Goal: Task Accomplishment & Management: Manage account settings

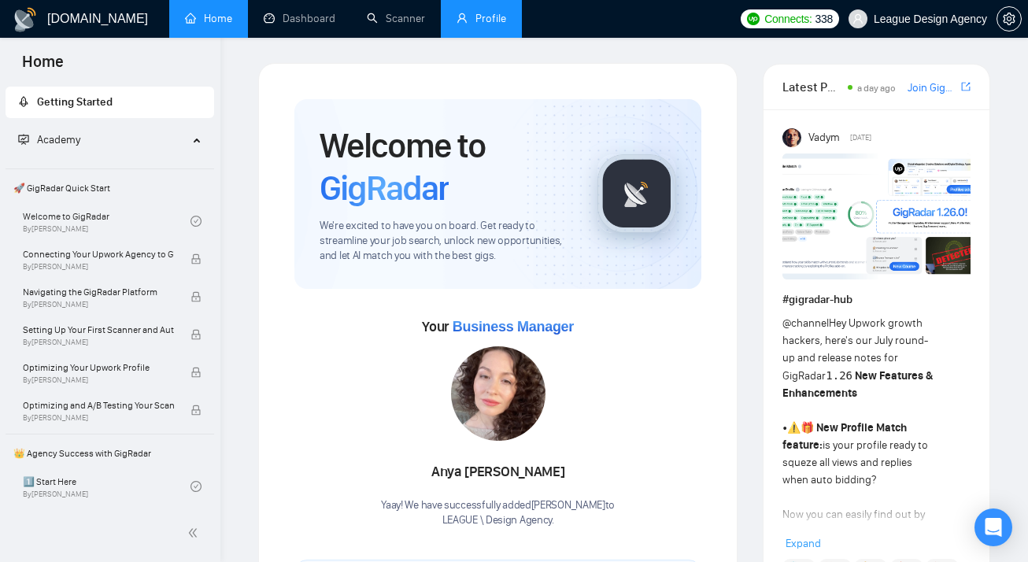
click at [485, 13] on link "Profile" at bounding box center [481, 18] width 50 height 13
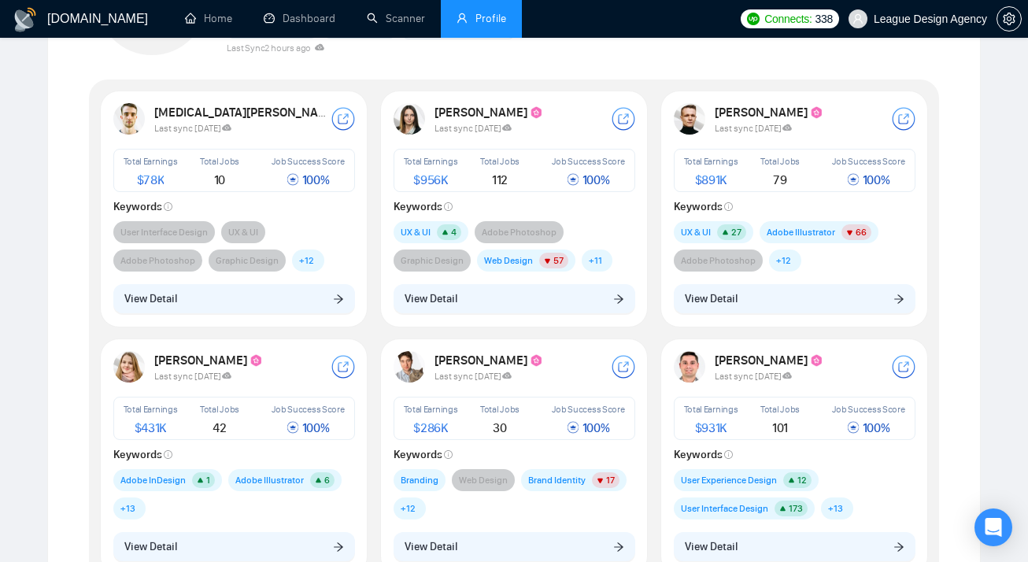
scroll to position [195, 0]
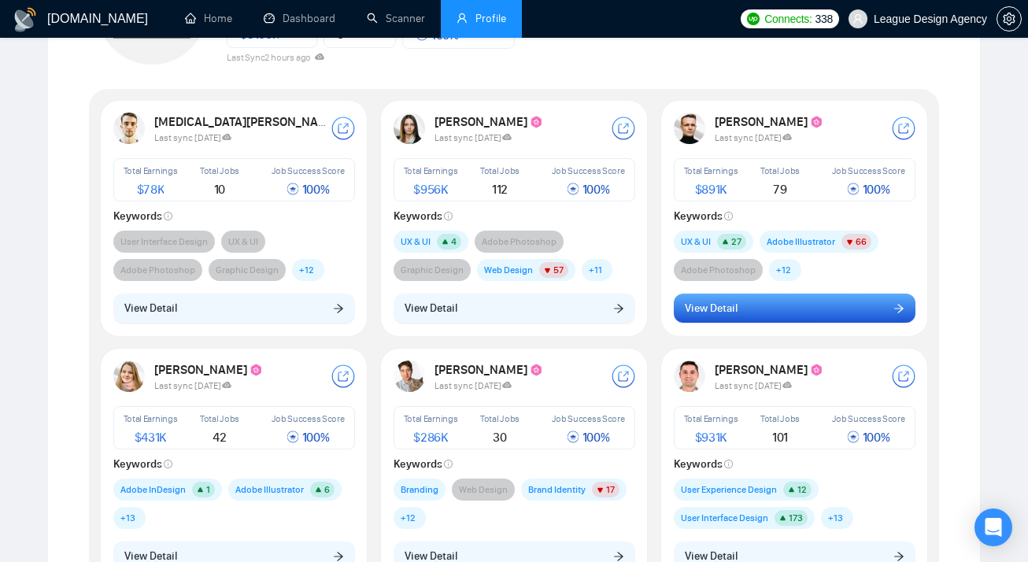
click at [751, 312] on button "View Detail" at bounding box center [795, 309] width 242 height 30
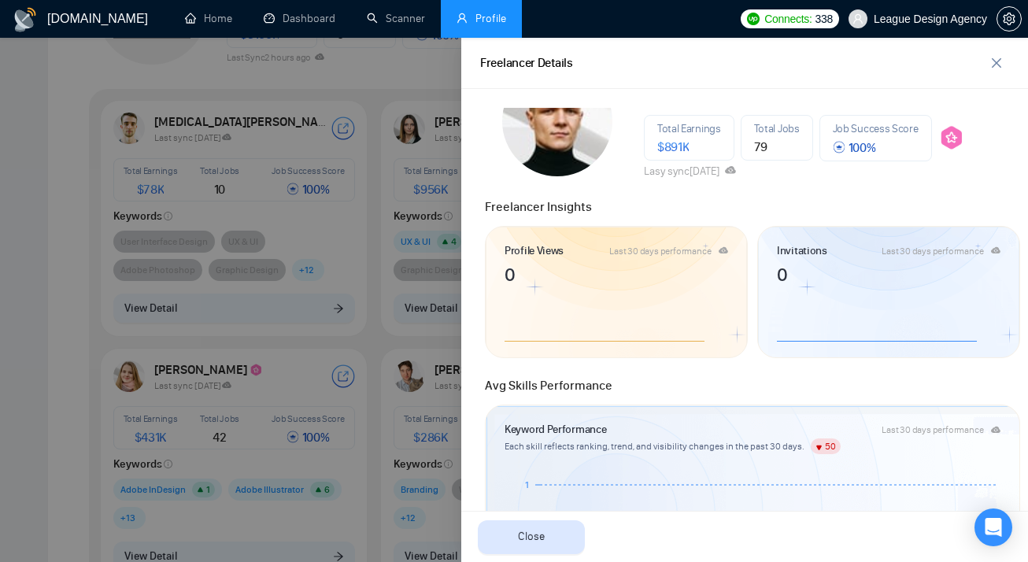
scroll to position [109, 0]
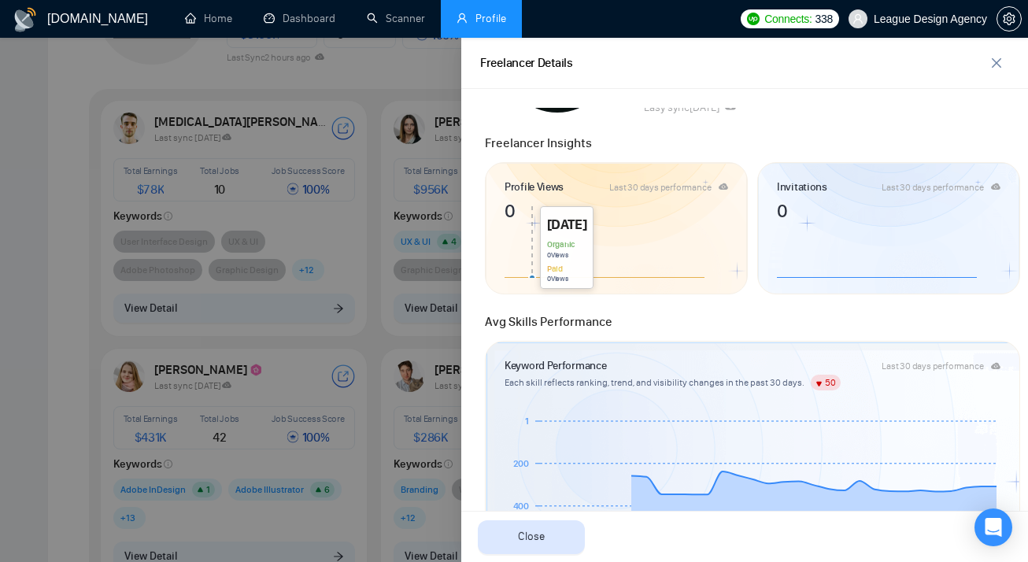
click at [531, 219] on icon at bounding box center [616, 237] width 224 height 79
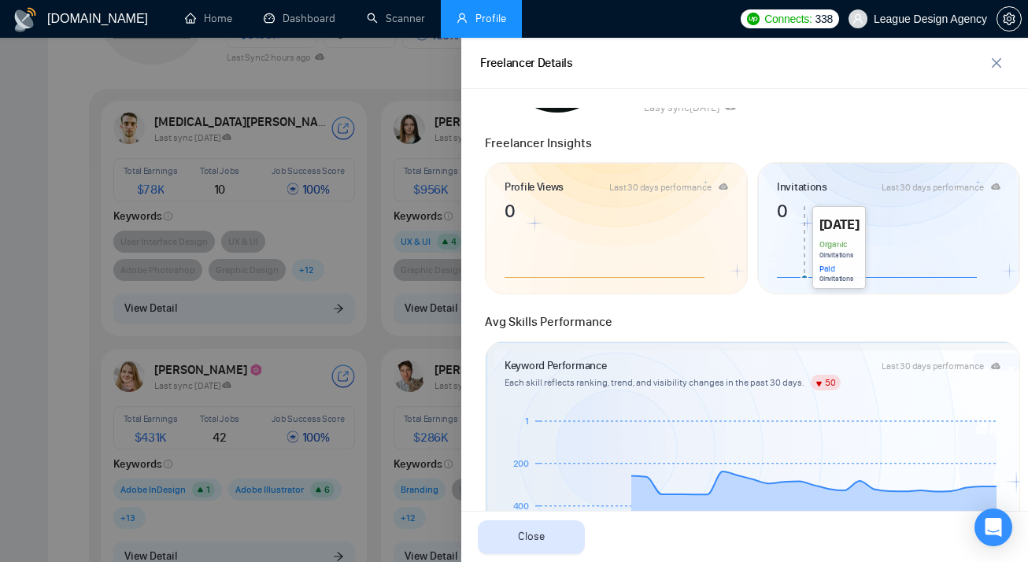
click at [803, 212] on icon at bounding box center [889, 237] width 224 height 79
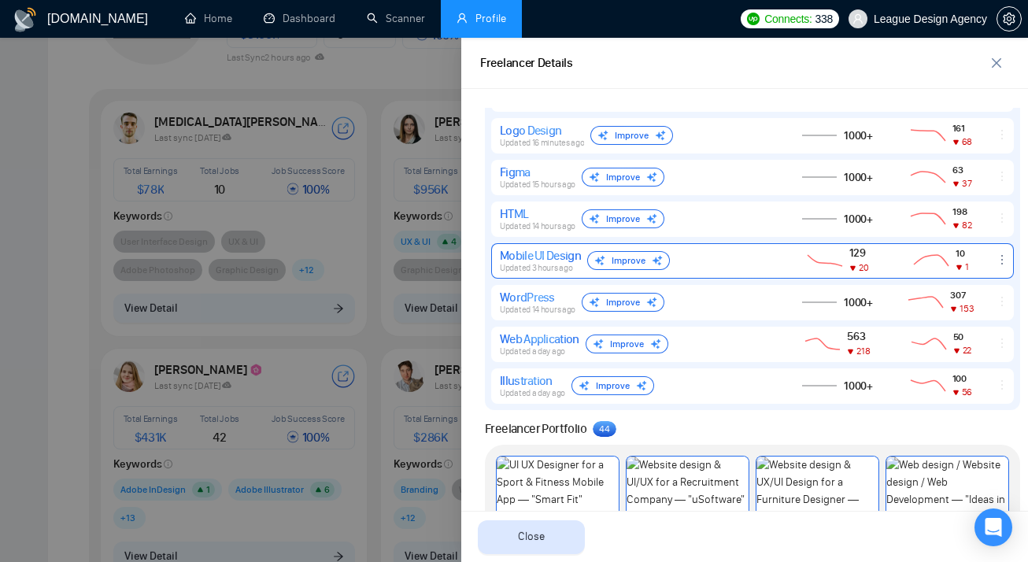
scroll to position [1101, 0]
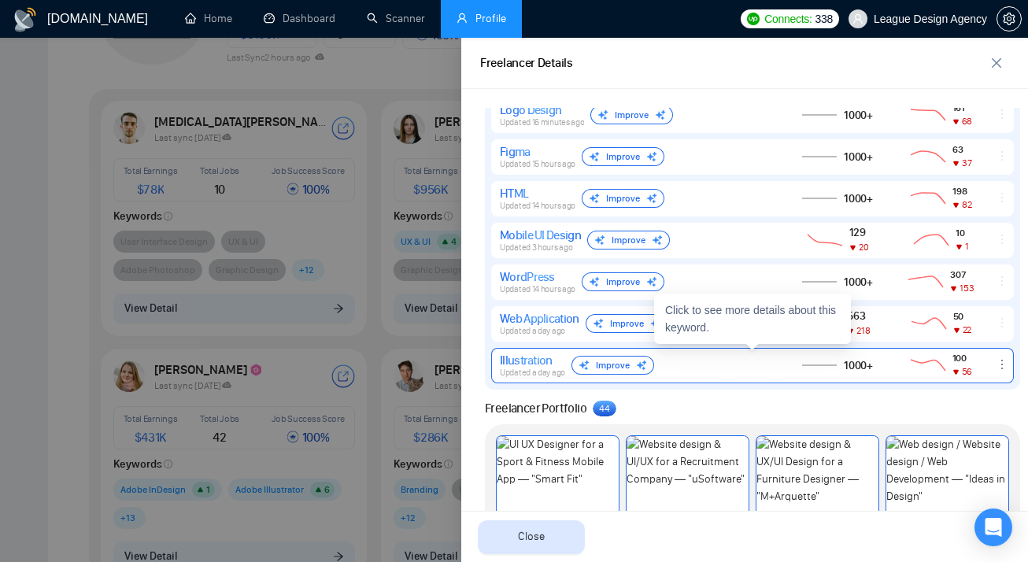
click at [636, 363] on img at bounding box center [641, 365] width 11 height 11
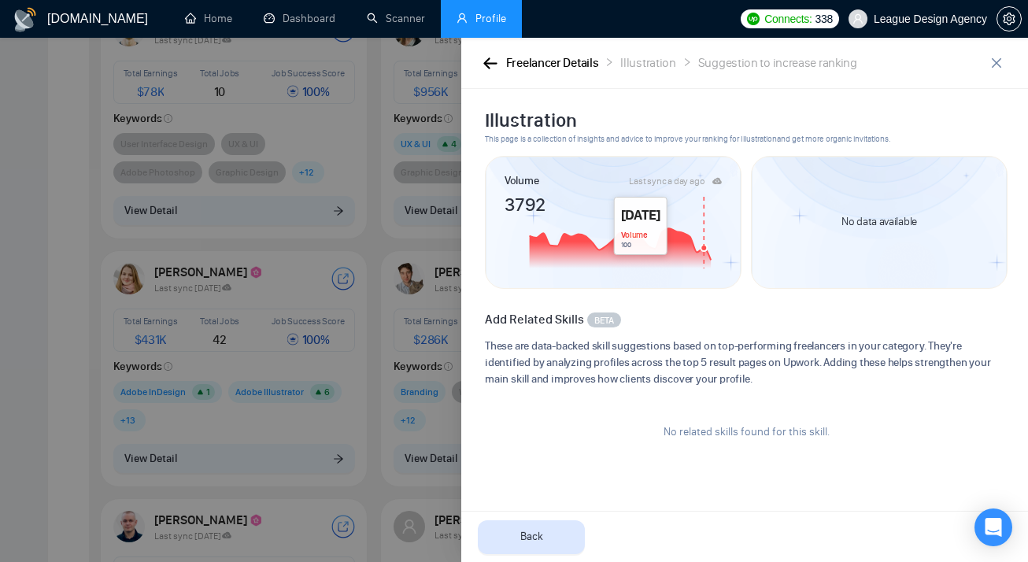
scroll to position [348, 0]
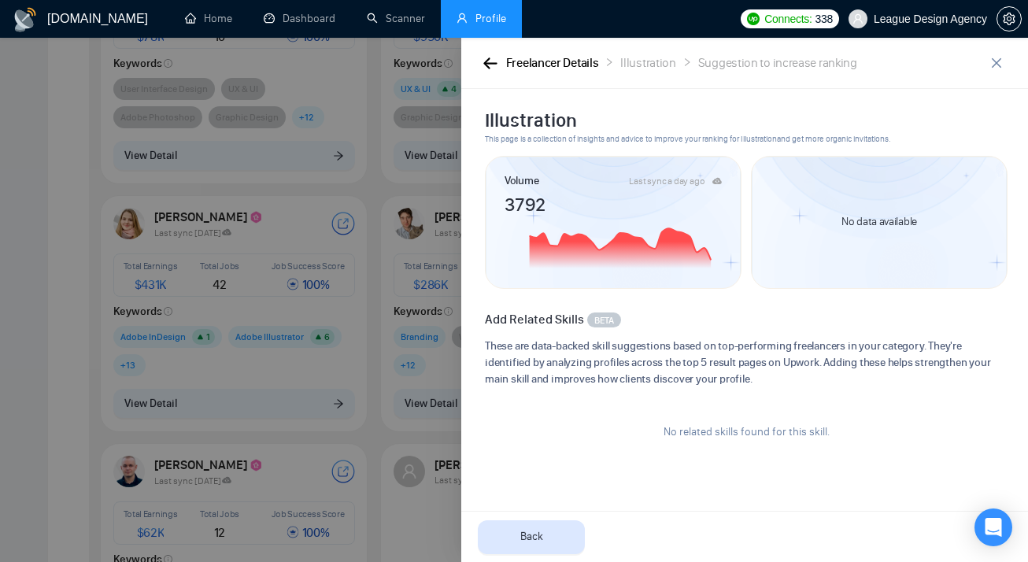
click at [904, 239] on div "No data available" at bounding box center [878, 222] width 113 height 49
click at [493, 64] on icon "button" at bounding box center [489, 62] width 13 height 11
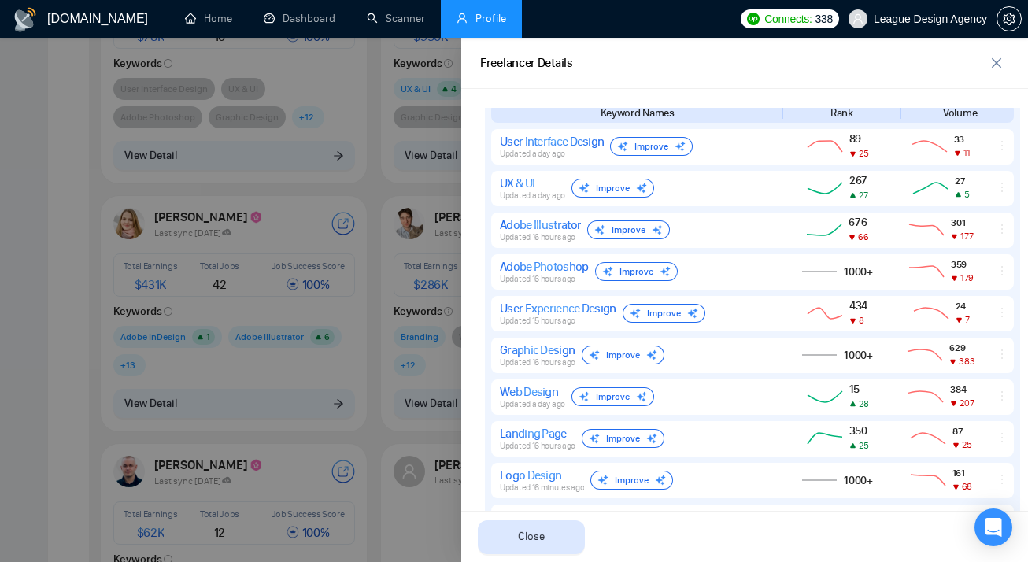
scroll to position [726, 0]
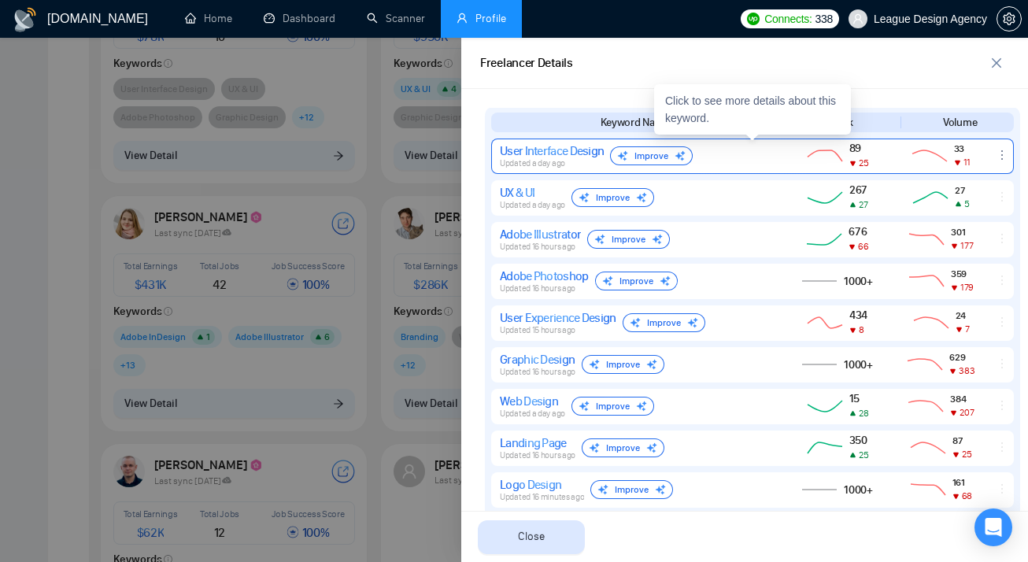
click at [641, 157] on div "Improve" at bounding box center [651, 155] width 83 height 19
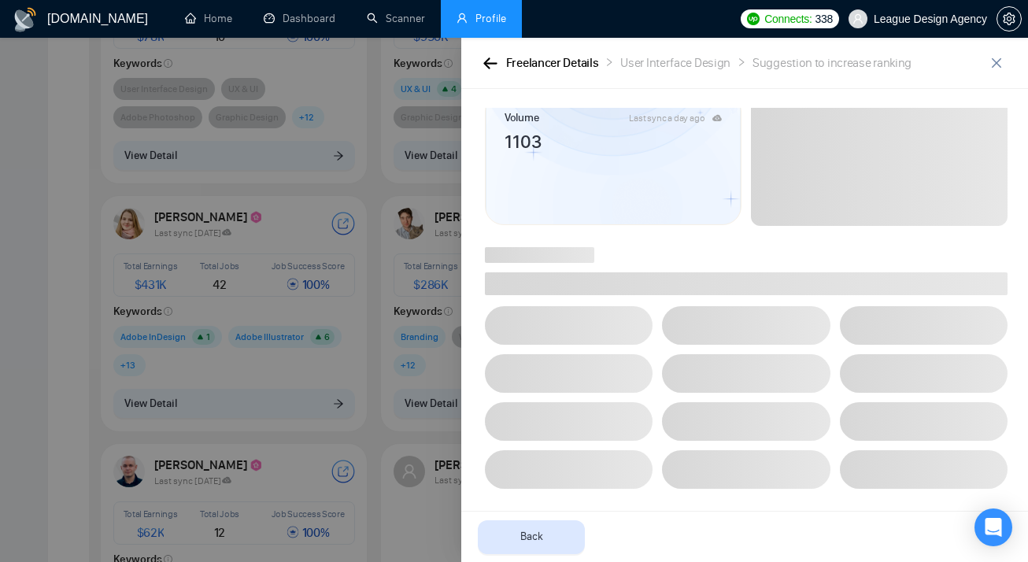
scroll to position [0, 0]
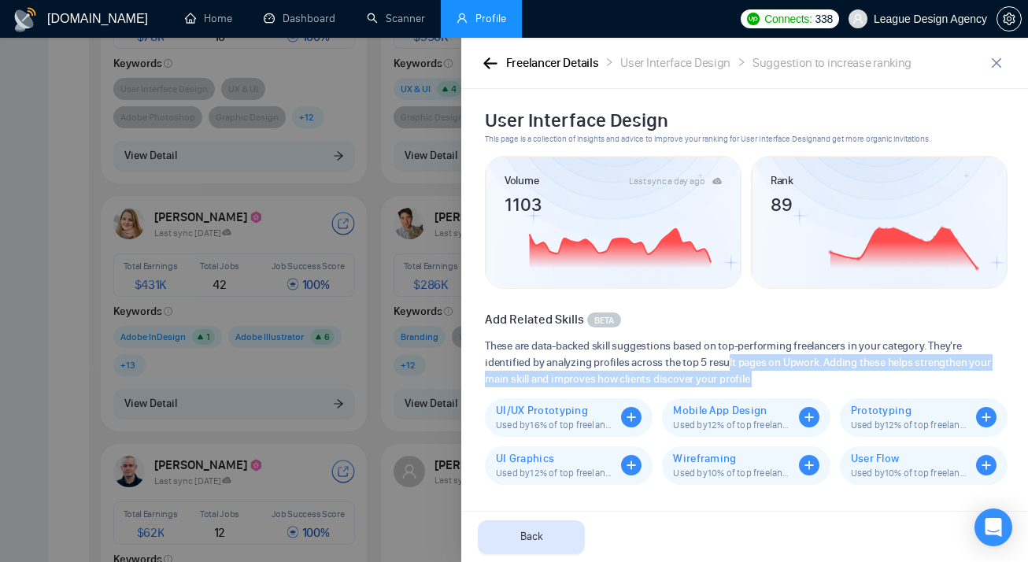
drag, startPoint x: 757, startPoint y: 378, endPoint x: 727, endPoint y: 360, distance: 35.0
click at [727, 360] on span "These are data-backed skill suggestions based on top-performing freelancers in …" at bounding box center [746, 363] width 523 height 50
drag, startPoint x: 746, startPoint y: 382, endPoint x: 717, endPoint y: 357, distance: 39.0
click at [717, 357] on span "These are data-backed skill suggestions based on top-performing freelancers in …" at bounding box center [746, 363] width 523 height 50
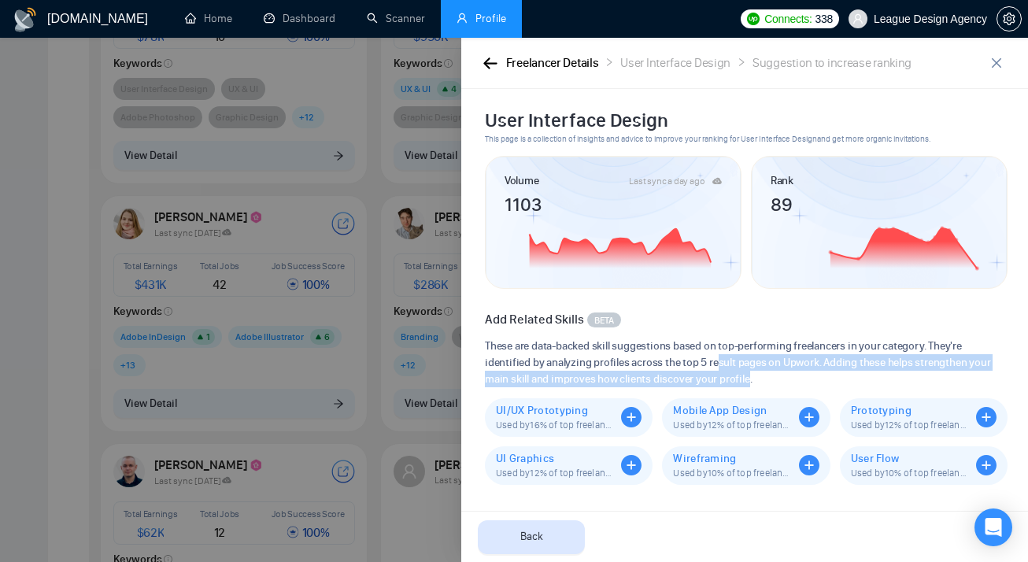
scroll to position [405, 0]
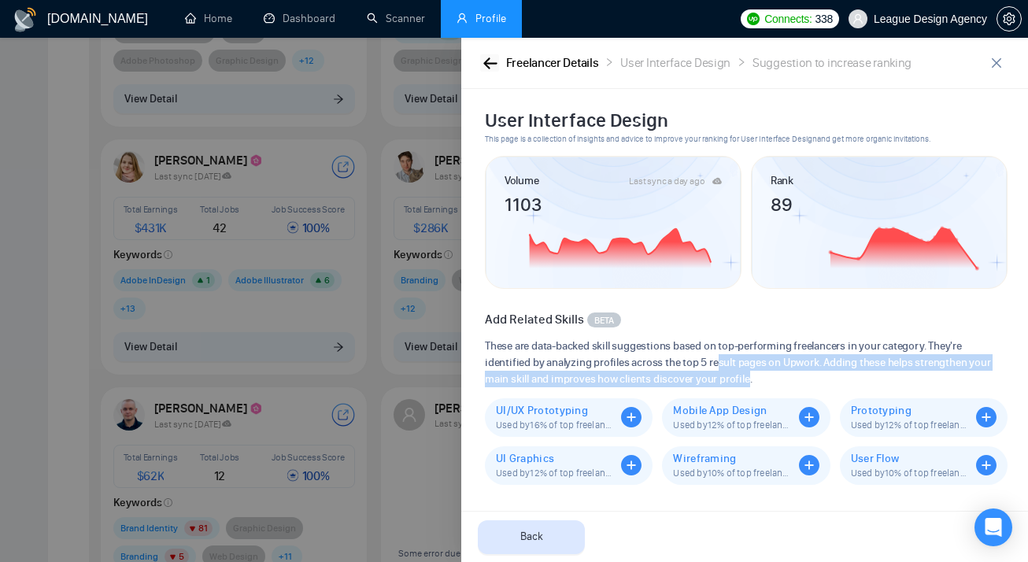
click at [491, 55] on button "button" at bounding box center [489, 62] width 19 height 17
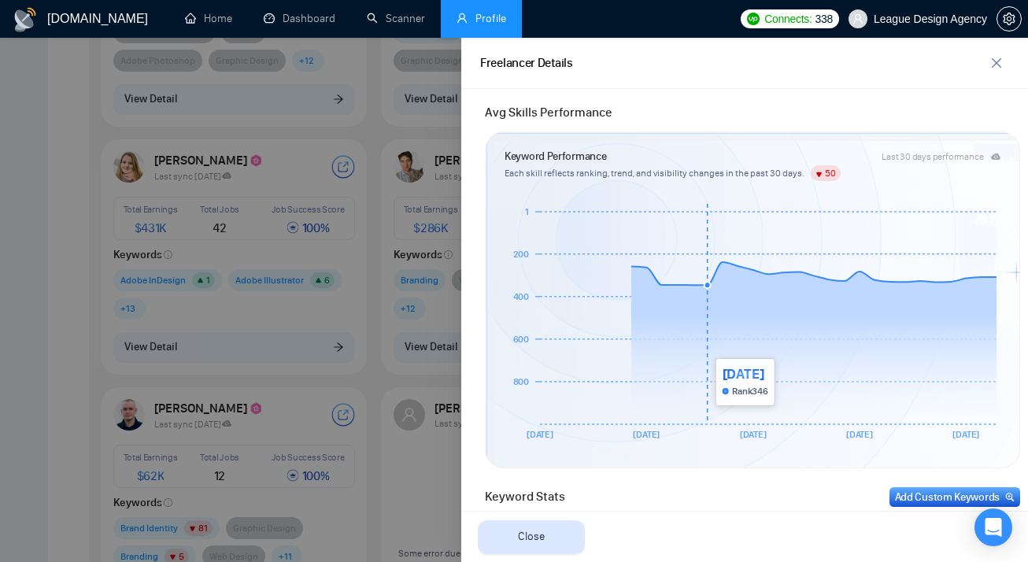
scroll to position [671, 0]
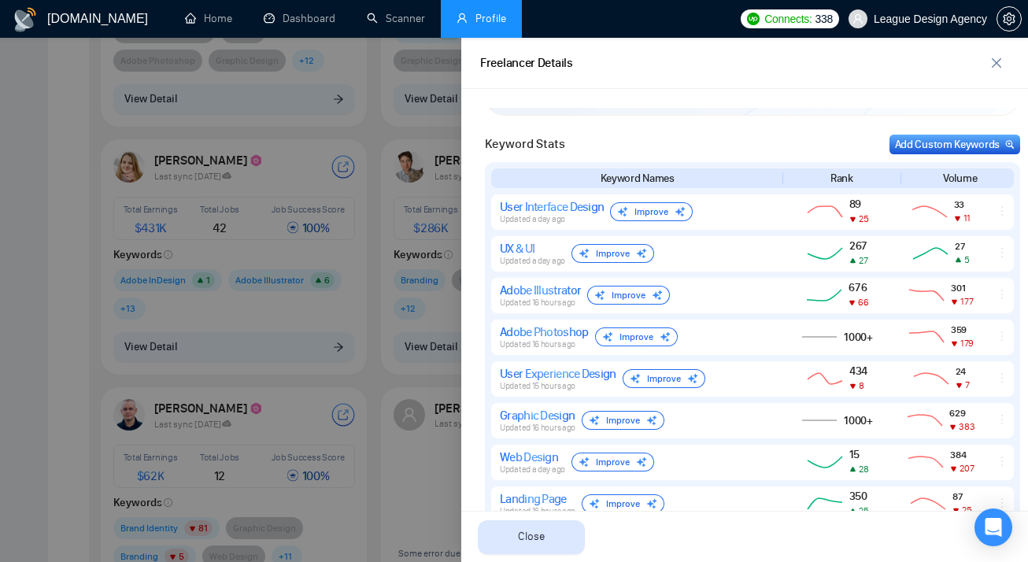
click at [338, 270] on div at bounding box center [514, 300] width 1028 height 524
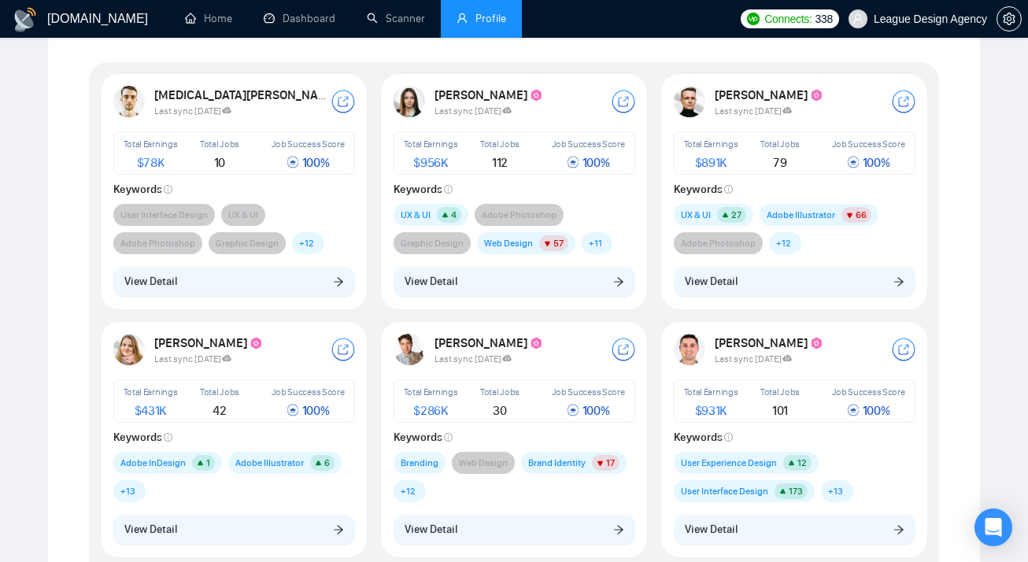
scroll to position [242, 0]
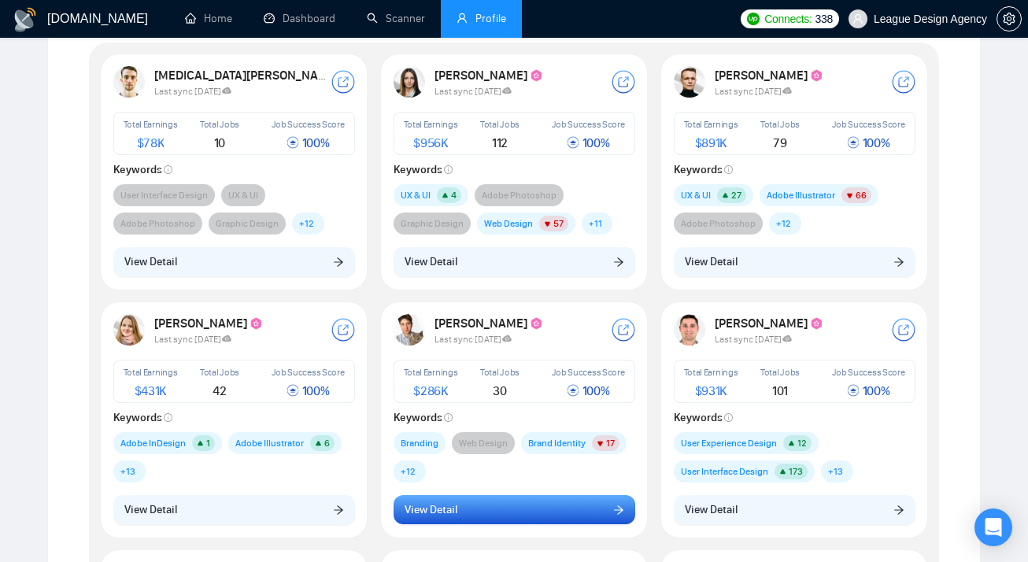
click at [508, 509] on button "View Detail" at bounding box center [514, 510] width 242 height 30
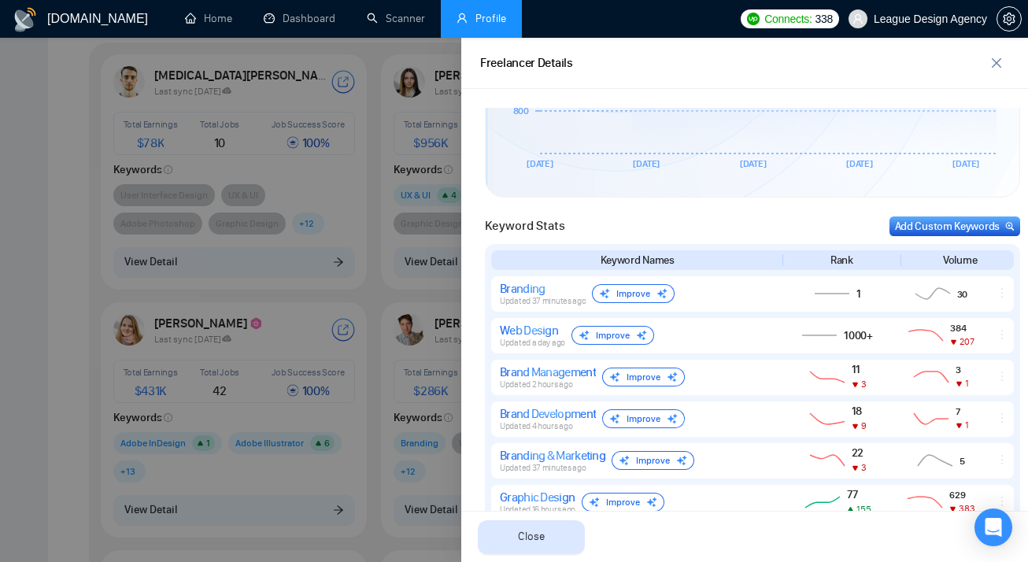
scroll to position [592, 0]
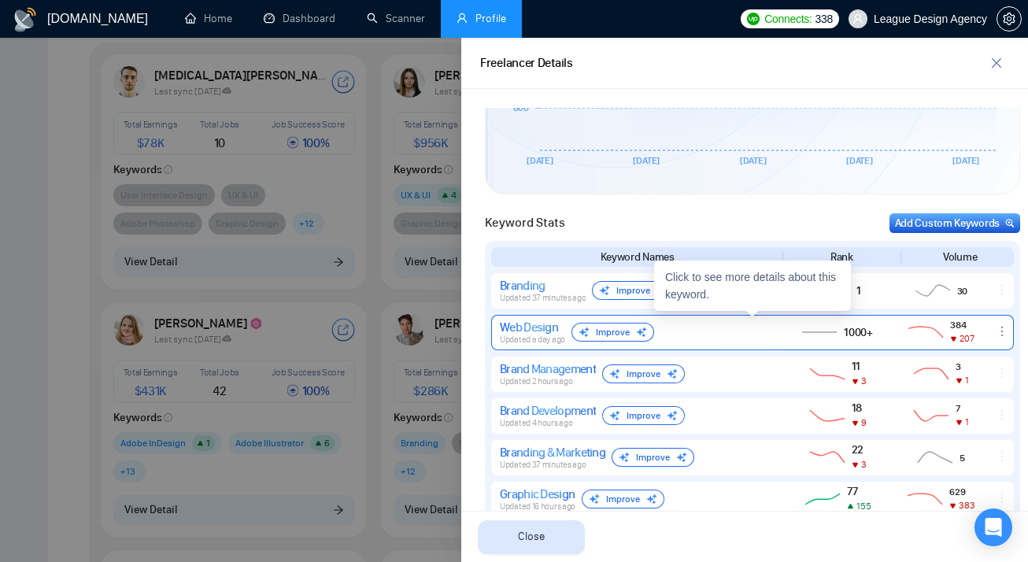
click at [641, 338] on div "Improve" at bounding box center [612, 332] width 83 height 19
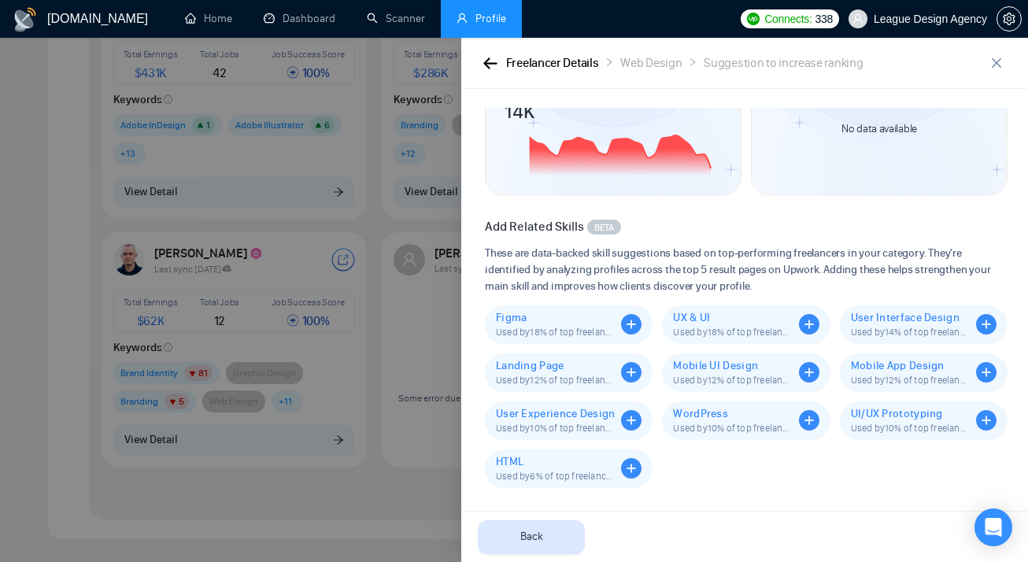
scroll to position [92, 0]
click at [489, 61] on icon "button" at bounding box center [490, 63] width 14 height 12
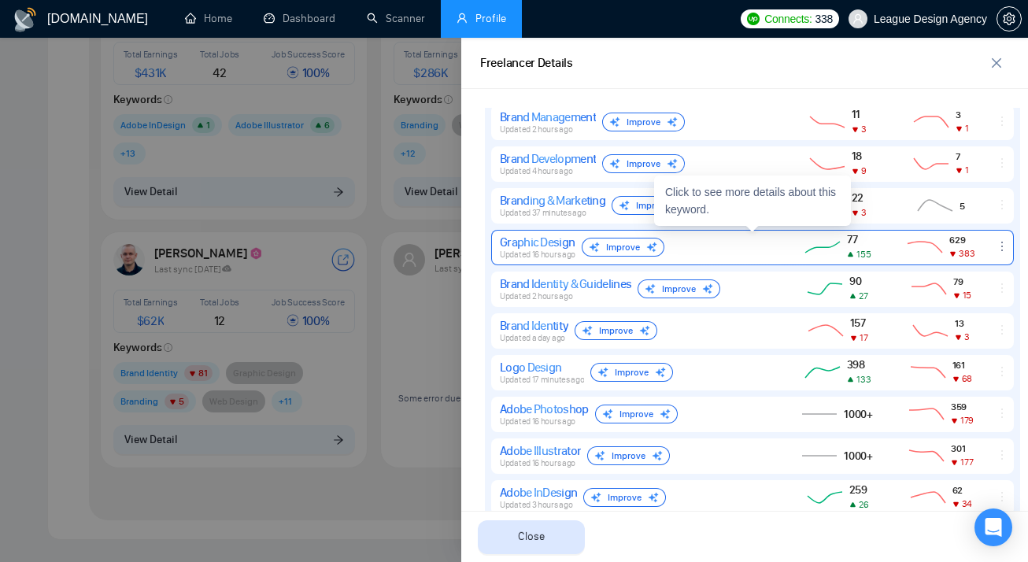
scroll to position [885, 0]
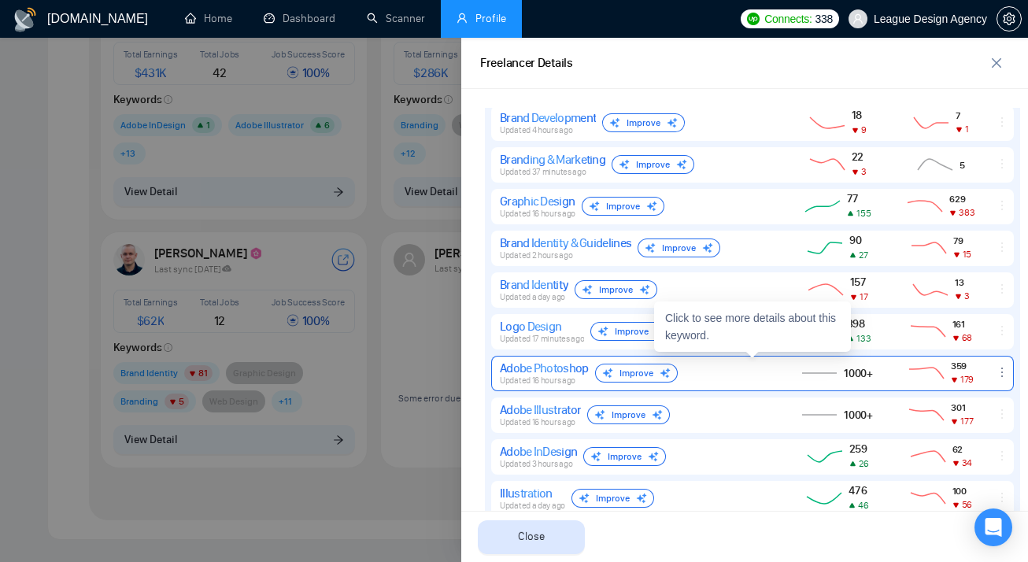
click at [648, 367] on div "Improve" at bounding box center [636, 373] width 83 height 19
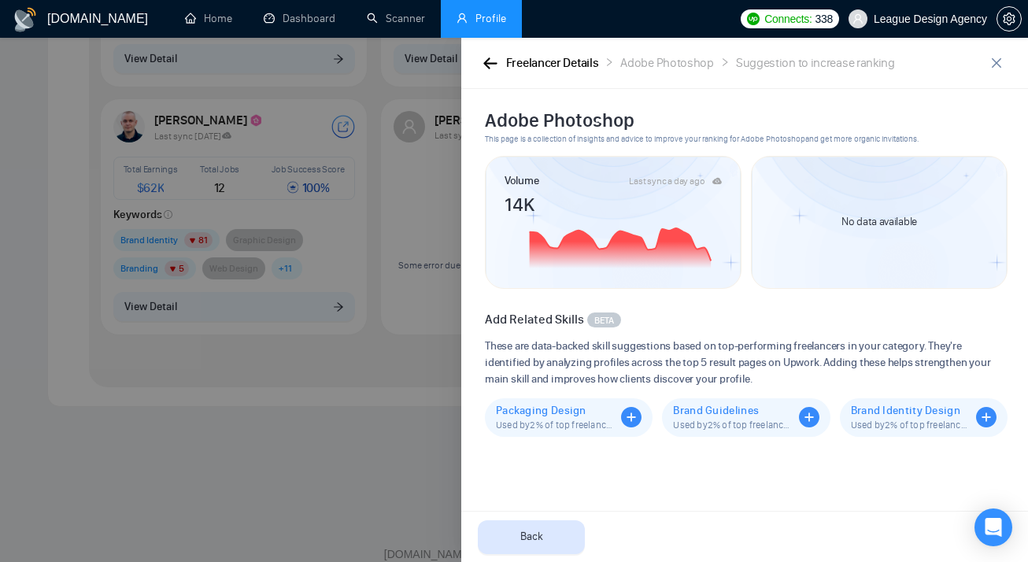
scroll to position [0, 0]
click at [495, 67] on icon "button" at bounding box center [490, 63] width 14 height 12
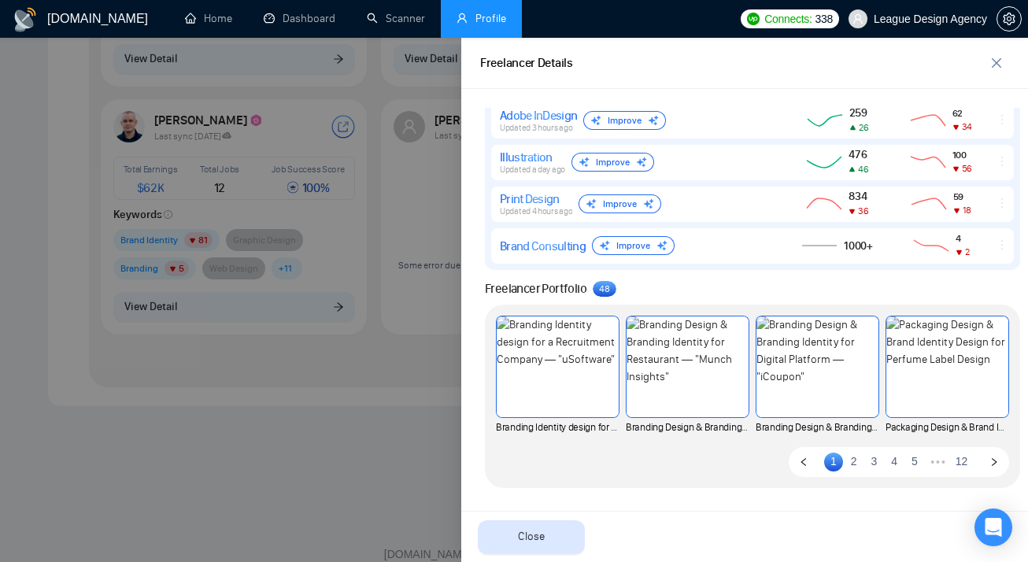
scroll to position [1220, 0]
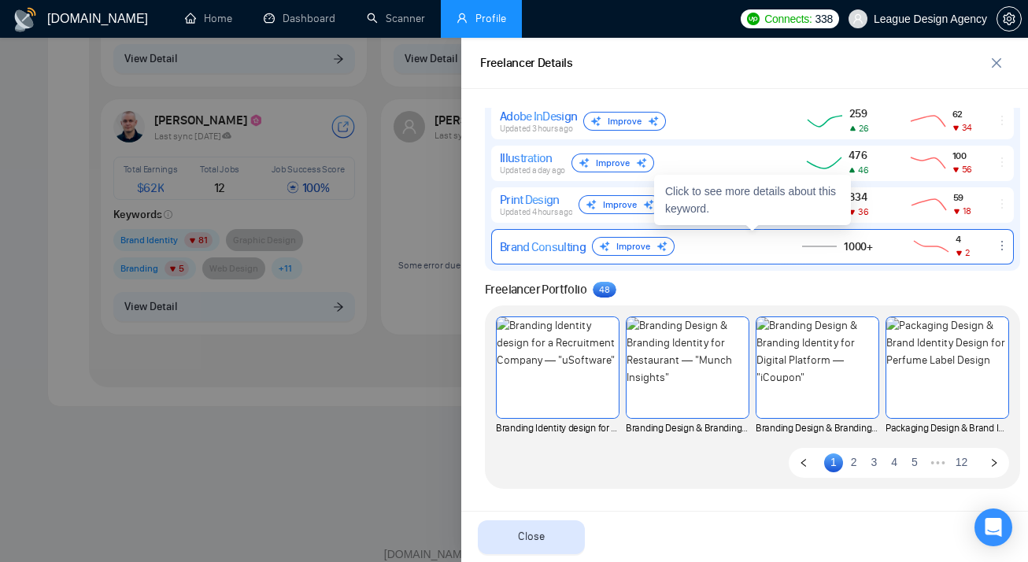
click at [623, 246] on div "Improve" at bounding box center [633, 246] width 83 height 19
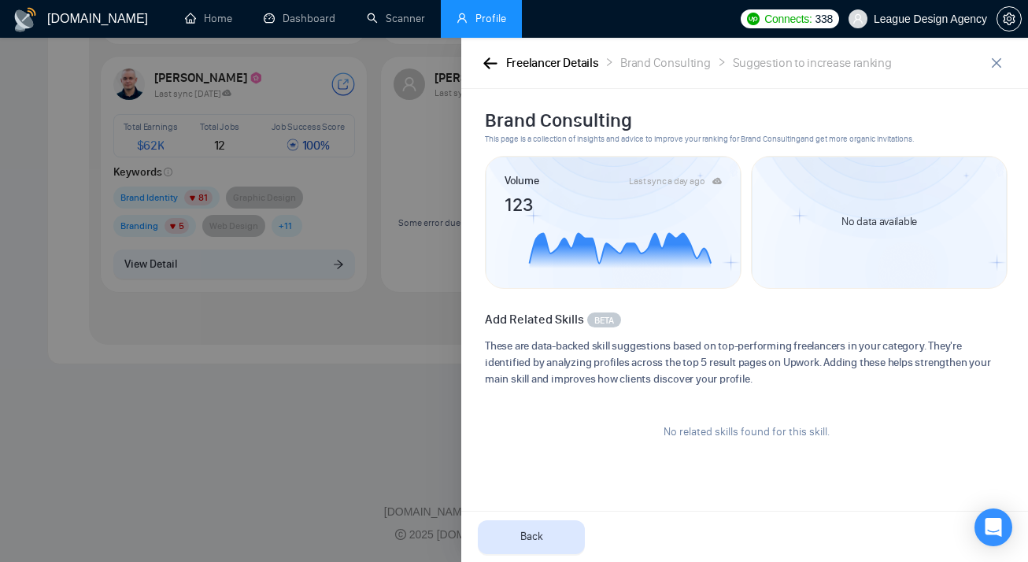
scroll to position [735, 0]
click at [491, 54] on button "button" at bounding box center [489, 62] width 19 height 17
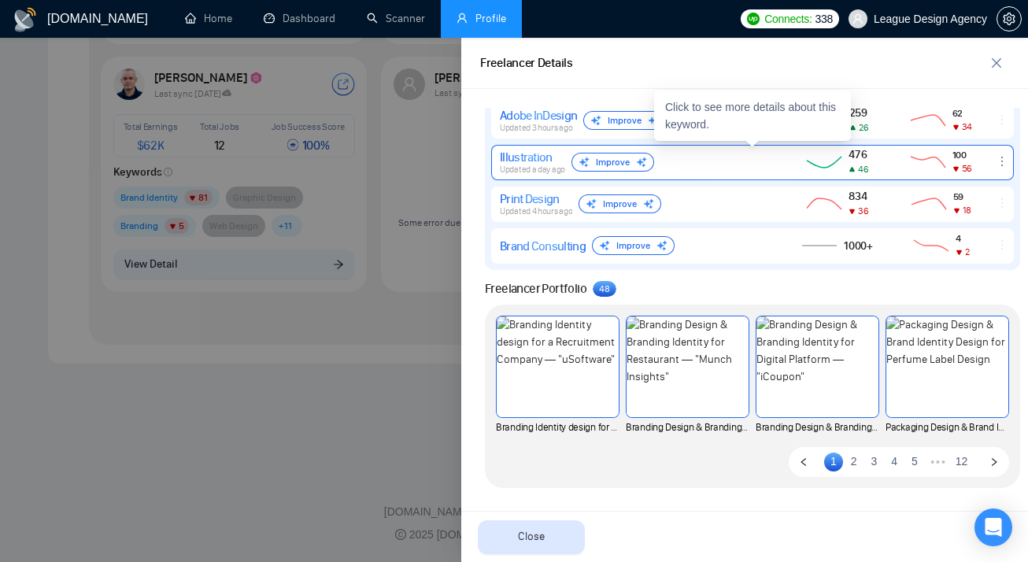
scroll to position [1220, 0]
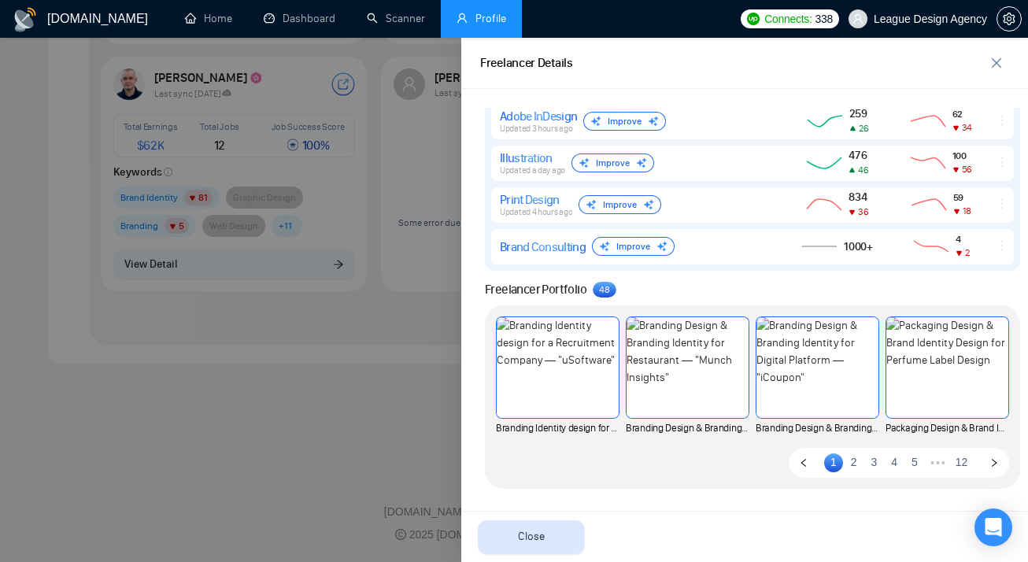
click at [855, 464] on link "2" at bounding box center [853, 461] width 19 height 17
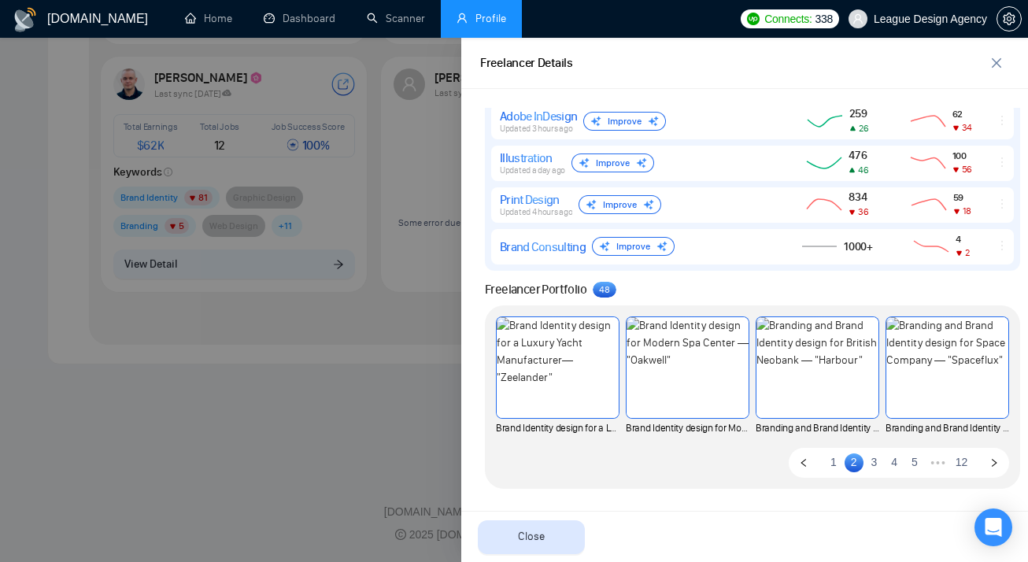
click at [830, 466] on link "1" at bounding box center [833, 461] width 19 height 17
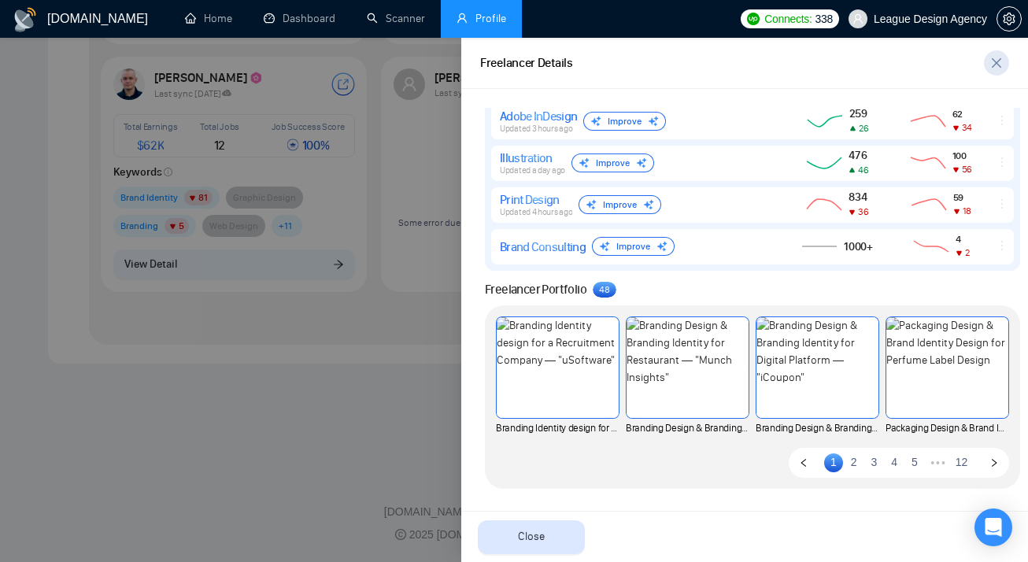
click at [999, 57] on icon "close" at bounding box center [996, 63] width 13 height 13
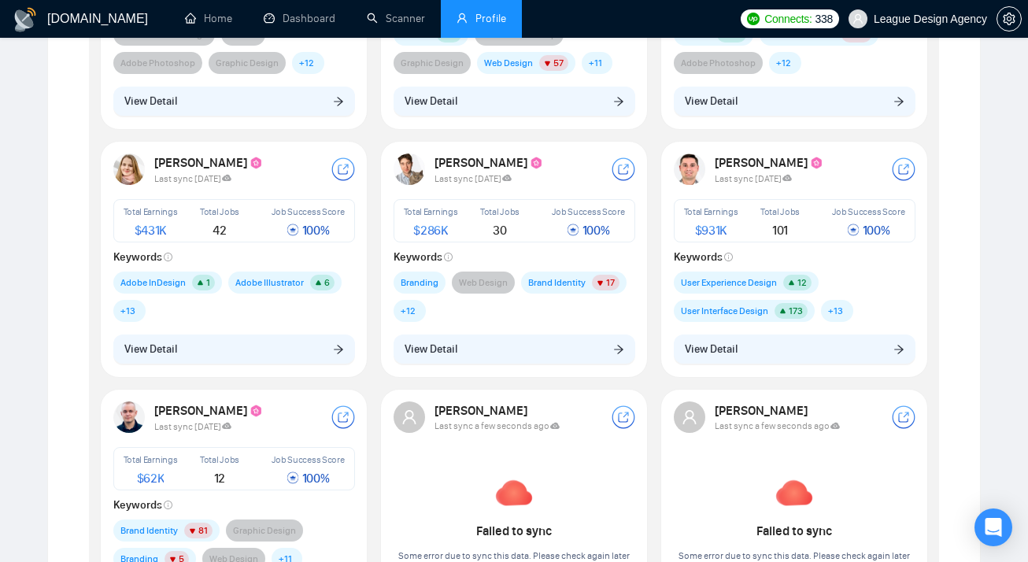
scroll to position [357, 0]
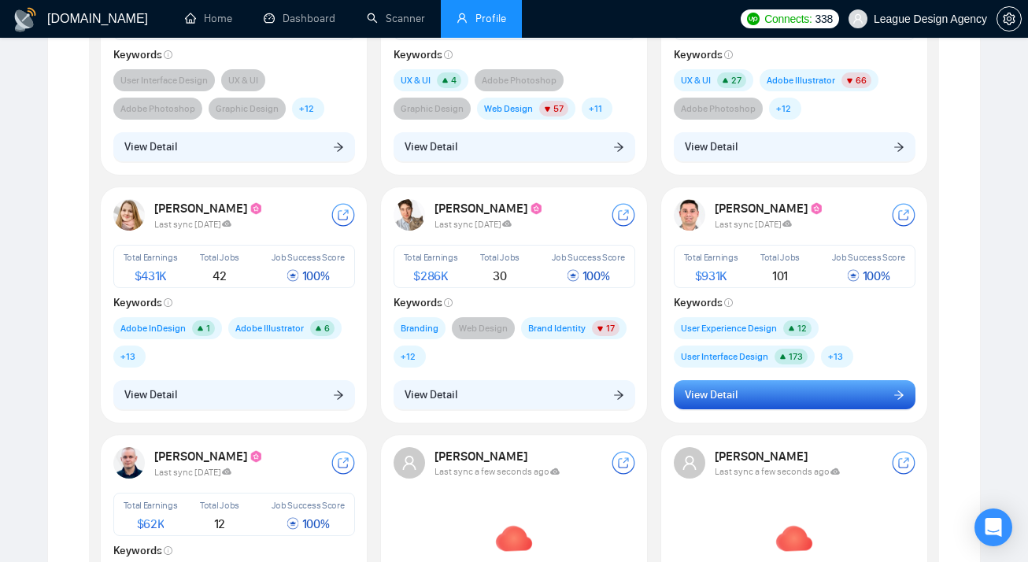
click at [810, 401] on button "View Detail" at bounding box center [795, 395] width 242 height 30
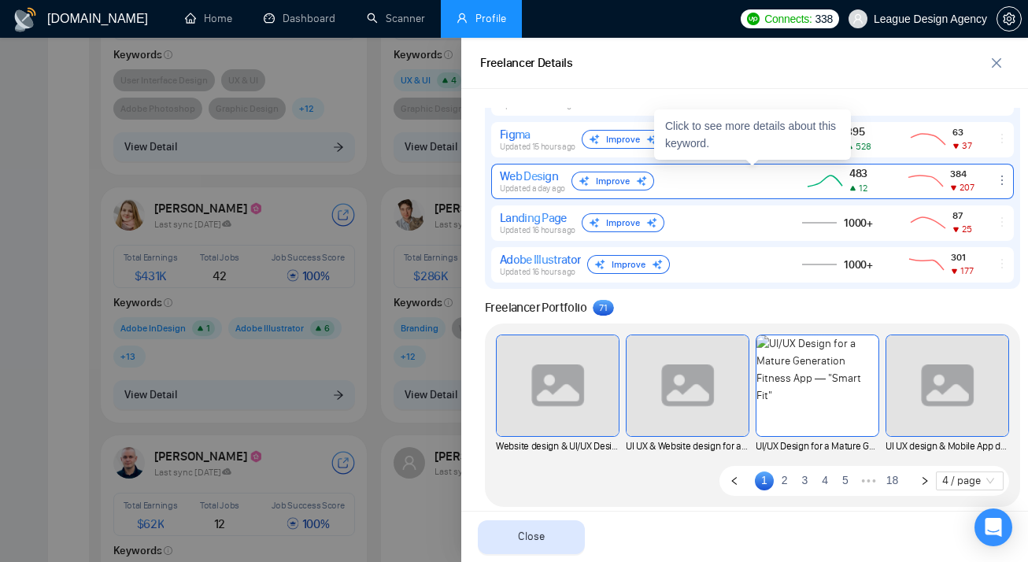
scroll to position [578, 0]
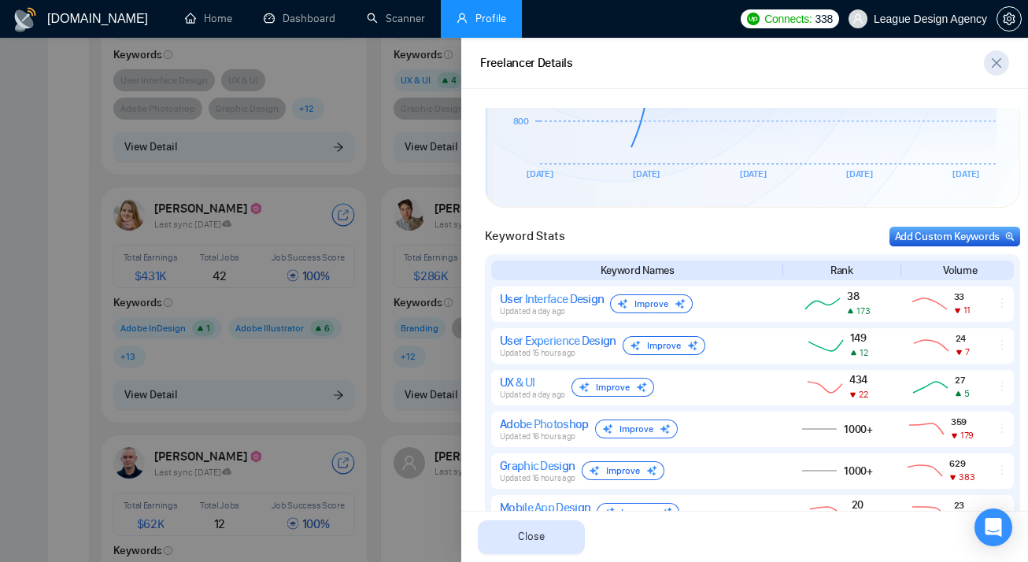
click at [995, 68] on icon "close" at bounding box center [996, 63] width 13 height 13
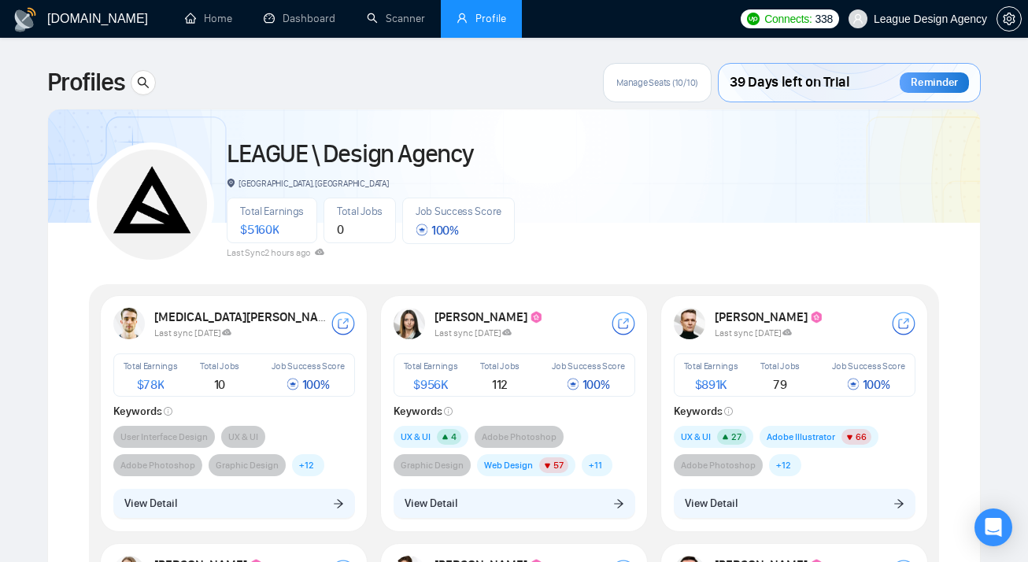
scroll to position [0, 0]
click at [692, 193] on div "LEAGUE \ Design Agency [GEOGRAPHIC_DATA], [GEOGRAPHIC_DATA] Total Earnings $ 51…" at bounding box center [514, 197] width 850 height 139
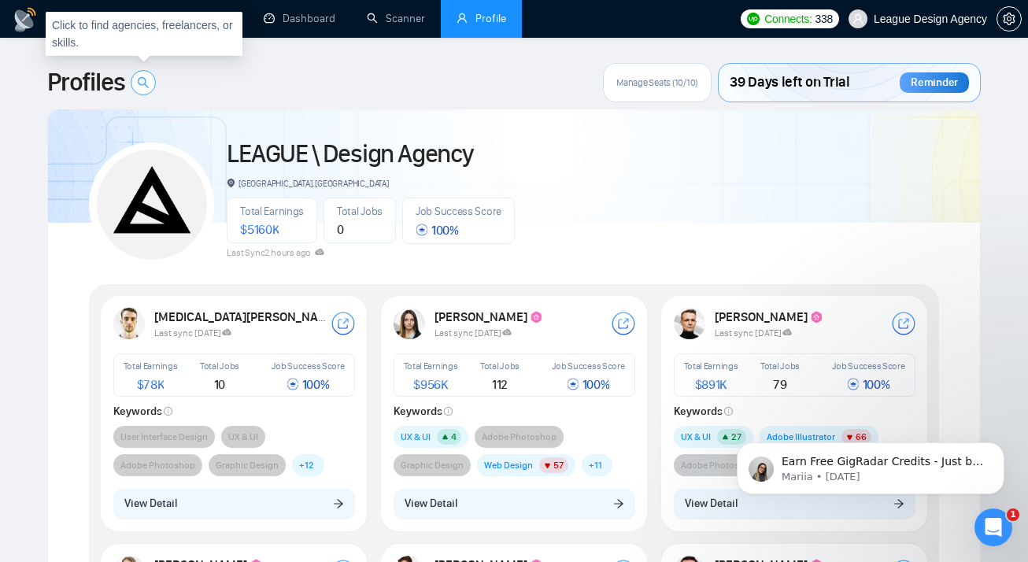
click at [146, 81] on icon "search" at bounding box center [143, 82] width 11 height 11
